Goal: Task Accomplishment & Management: Manage account settings

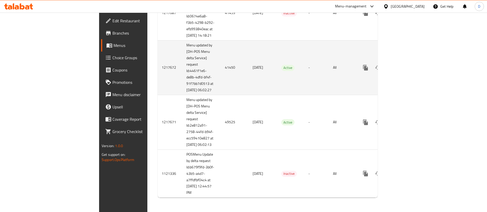
scroll to position [423, 0]
click at [221, 54] on td "41450" at bounding box center [235, 67] width 28 height 55
copy td "41450"
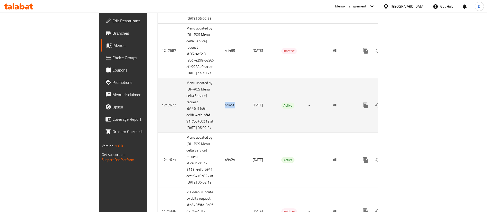
scroll to position [384, 0]
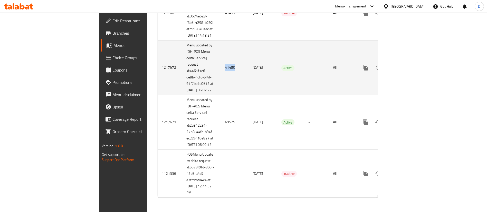
click at [221, 93] on td "41450" at bounding box center [235, 67] width 28 height 55
click at [404, 70] on icon "enhanced table" at bounding box center [402, 67] width 5 height 5
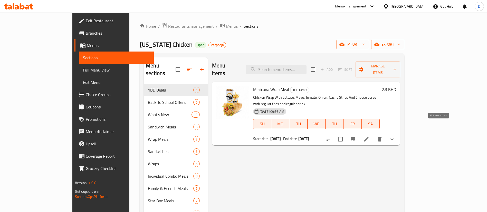
click at [369, 136] on icon at bounding box center [366, 139] width 6 height 6
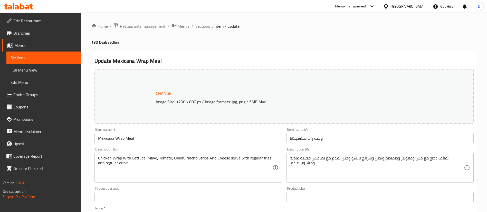
click at [338, 31] on div at bounding box center [243, 106] width 487 height 212
click at [178, 27] on span "Menus" at bounding box center [183, 26] width 12 height 6
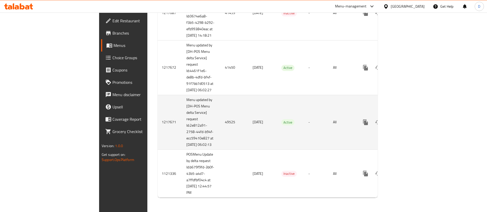
scroll to position [423, 0]
click at [221, 121] on td "49525" at bounding box center [235, 122] width 28 height 55
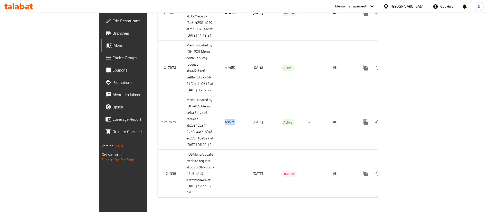
copy td "49525"
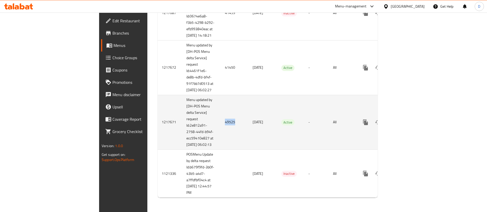
click at [405, 119] on icon "enhanced table" at bounding box center [402, 122] width 6 height 6
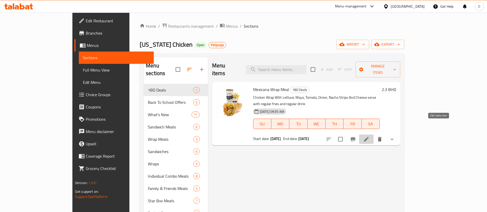
click at [369, 136] on icon at bounding box center [366, 139] width 6 height 6
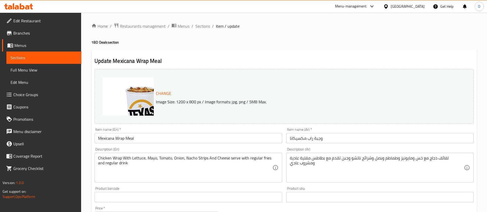
click at [46, 32] on span "Branches" at bounding box center [45, 33] width 64 height 6
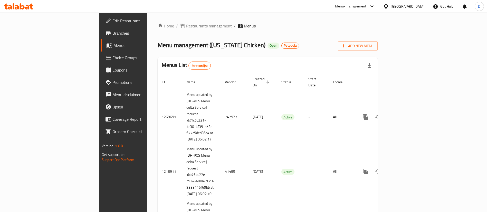
click at [265, 43] on div "Menu management ( [US_STATE] Chicken ) Open Petpooja Add New Menu" at bounding box center [267, 45] width 220 height 12
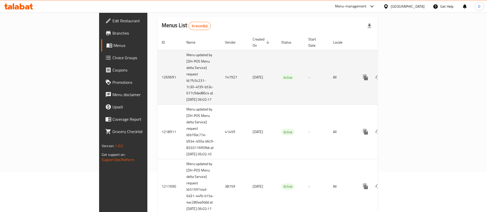
scroll to position [38, 0]
click at [221, 78] on td "747927" at bounding box center [235, 78] width 28 height 55
click at [221, 77] on td "747927" at bounding box center [235, 78] width 28 height 55
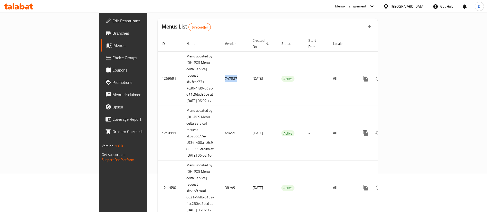
copy td "747927"
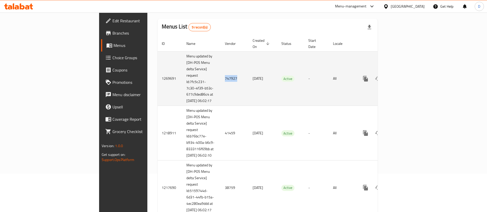
click at [221, 67] on td "747927" at bounding box center [235, 78] width 28 height 55
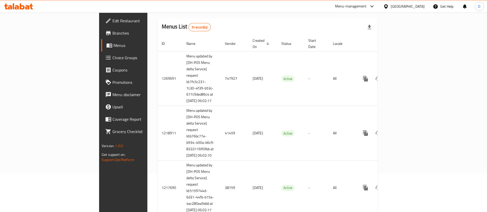
click at [112, 33] on span "Branches" at bounding box center [144, 33] width 64 height 6
